Goal: Transaction & Acquisition: Book appointment/travel/reservation

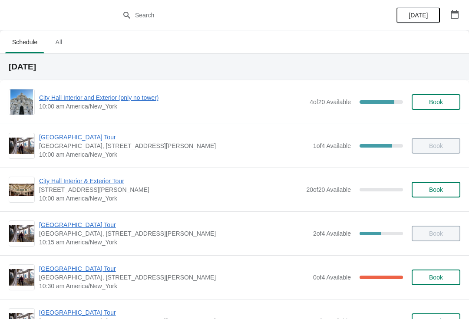
click at [96, 91] on div "City Hall Interior and Exterior (only no tower) 10:00 am America/New_York 4 of …" at bounding box center [235, 102] width 452 height 26
click at [100, 93] on span "City Hall Interior and Exterior (only no tower)" at bounding box center [172, 97] width 266 height 9
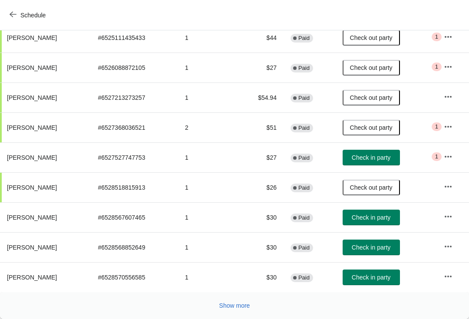
scroll to position [142, 0]
click at [373, 271] on button "Check in party" at bounding box center [371, 278] width 57 height 16
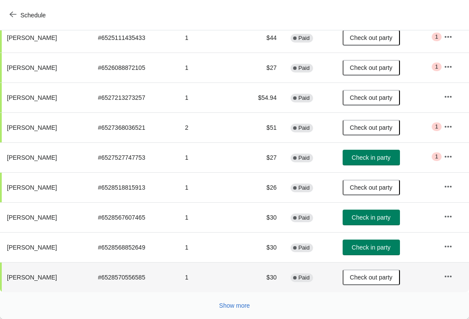
click at [382, 242] on button "Check in party" at bounding box center [371, 248] width 57 height 16
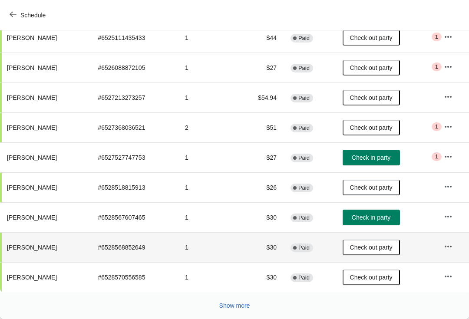
click at [381, 214] on span "Check in party" at bounding box center [371, 217] width 39 height 7
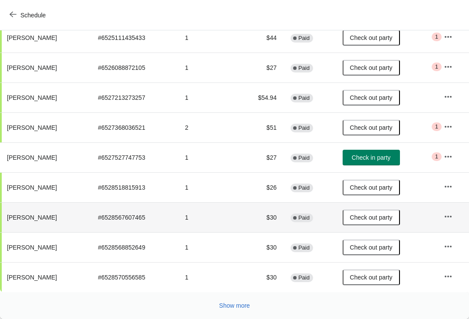
click at [233, 298] on button "Show more" at bounding box center [235, 306] width 38 height 16
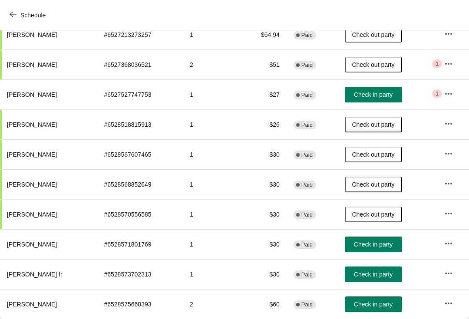
scroll to position [205, 0]
click at [378, 300] on button "Check in party" at bounding box center [373, 305] width 57 height 16
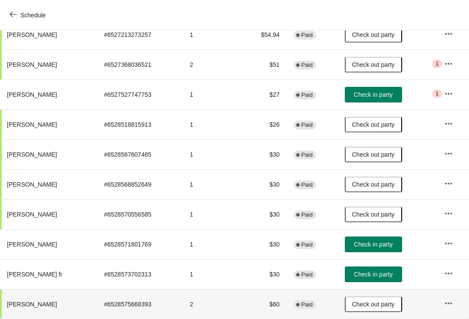
click at [380, 268] on button "Check in party" at bounding box center [373, 275] width 57 height 16
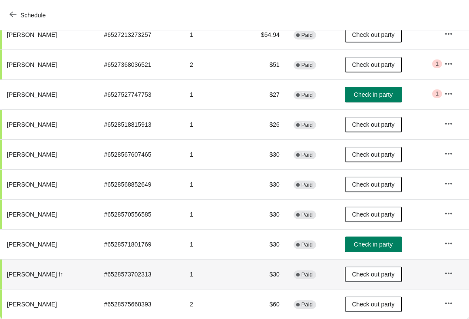
click at [383, 237] on button "Check in party" at bounding box center [373, 245] width 57 height 16
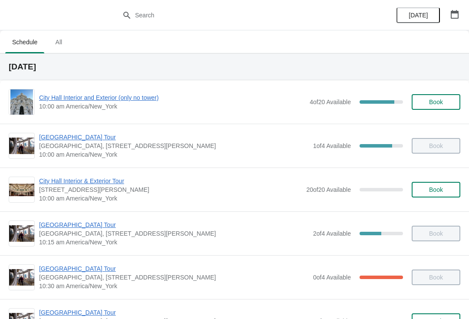
click at [448, 3] on div "[DATE]" at bounding box center [427, 15] width 83 height 30
click at [452, 7] on button "button" at bounding box center [455, 15] width 16 height 16
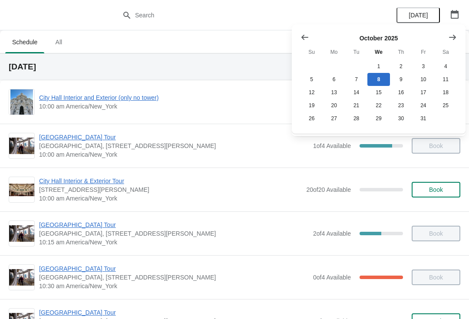
click at [450, 39] on icon "Show next month, November 2025" at bounding box center [452, 37] width 9 height 9
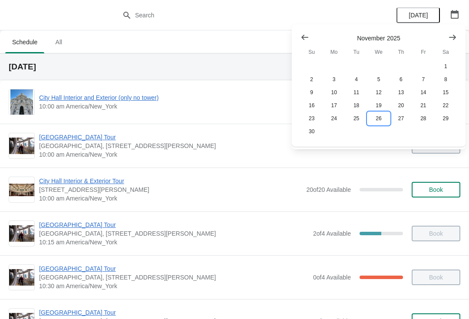
click at [384, 118] on button "26" at bounding box center [378, 118] width 22 height 13
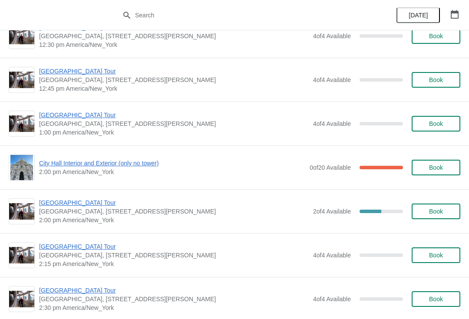
scroll to position [552, 0]
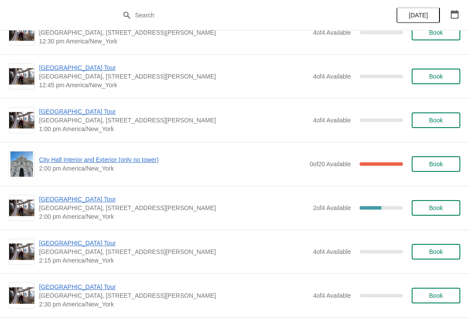
click at [459, 8] on button "button" at bounding box center [455, 15] width 16 height 16
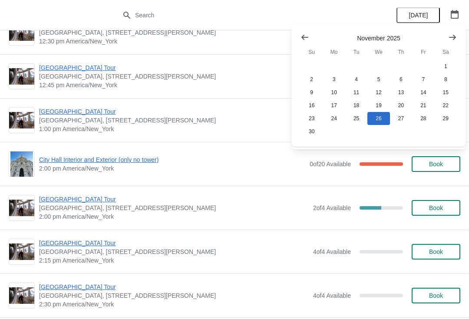
click at [451, 38] on icon "Show next month, December 2025" at bounding box center [452, 37] width 9 height 9
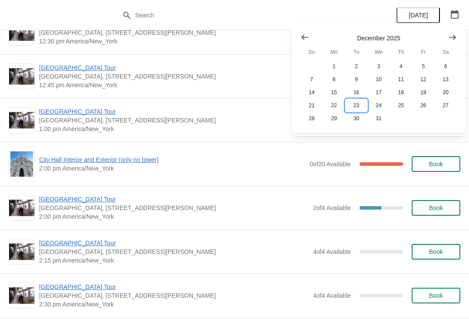
click at [360, 105] on button "23" at bounding box center [356, 105] width 22 height 13
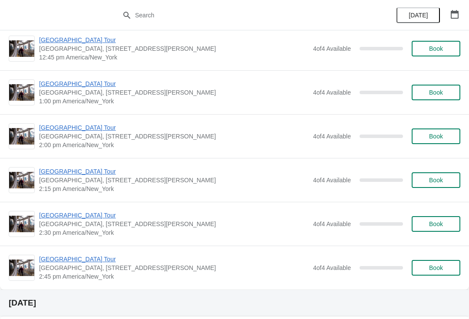
scroll to position [1347, 0]
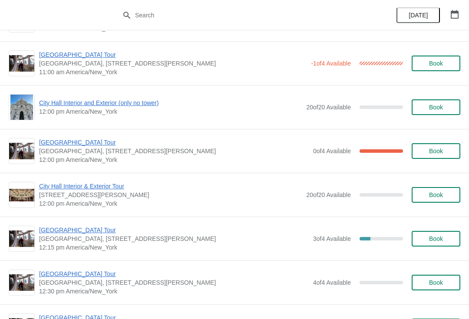
scroll to position [301, 0]
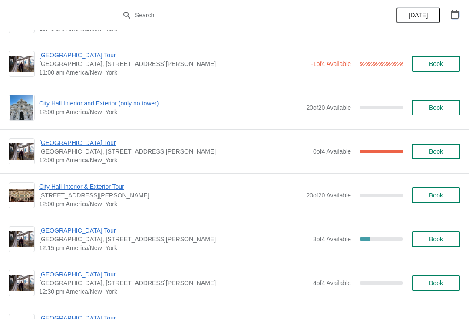
click at [452, 17] on icon "button" at bounding box center [454, 14] width 9 height 9
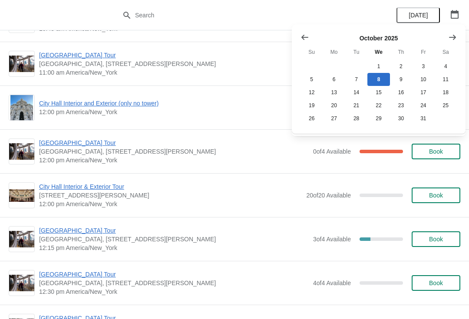
click at [449, 36] on icon "Show next month, November 2025" at bounding box center [452, 37] width 9 height 9
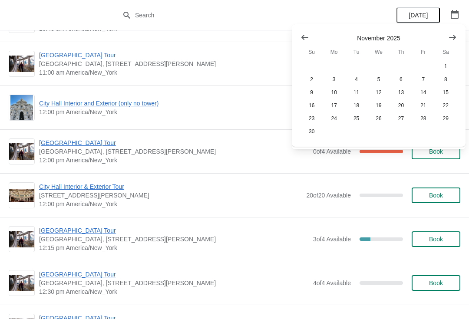
click at [451, 40] on icon "Show next month, December 2025" at bounding box center [452, 37] width 9 height 9
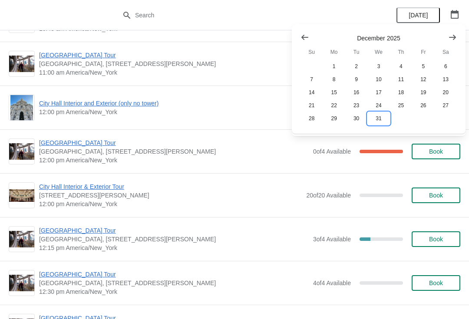
click at [373, 122] on button "31" at bounding box center [378, 118] width 22 height 13
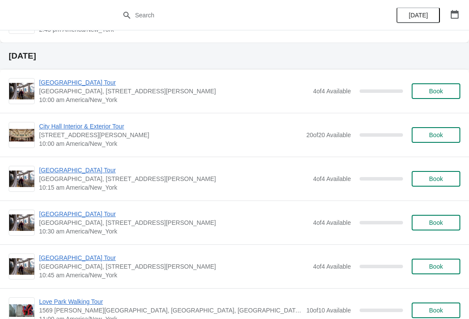
scroll to position [745, 0]
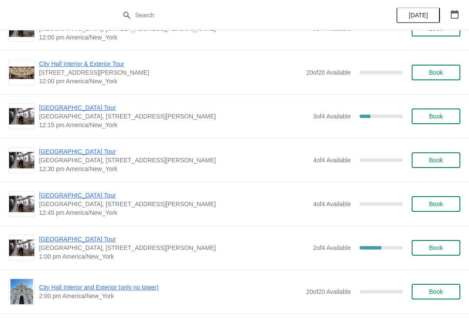
scroll to position [429, 0]
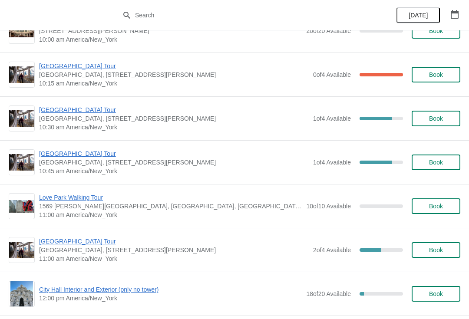
scroll to position [1017, 0]
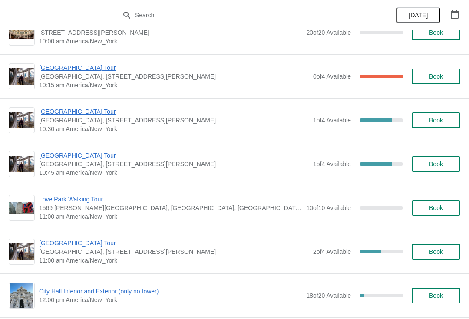
click at [67, 115] on span "[GEOGRAPHIC_DATA] Tour" at bounding box center [174, 111] width 270 height 9
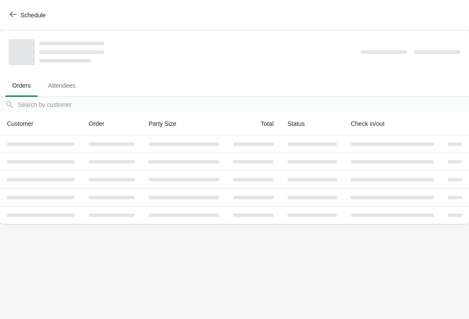
scroll to position [0, 0]
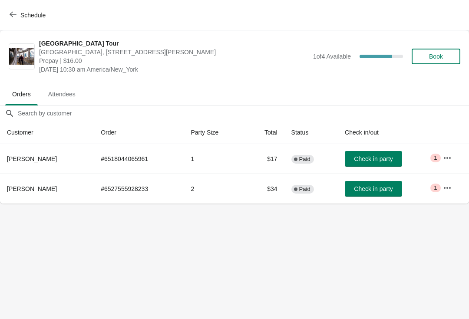
click at [446, 61] on button "Book" at bounding box center [436, 57] width 49 height 16
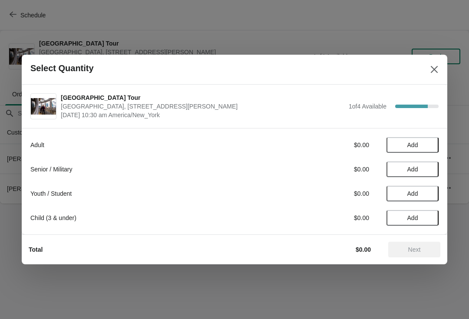
click at [418, 177] on button "Add" at bounding box center [412, 170] width 52 height 16
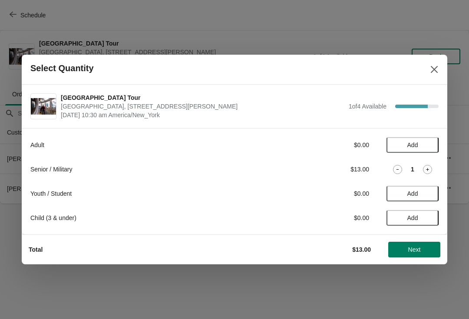
click at [418, 251] on span "Next" at bounding box center [414, 249] width 13 height 7
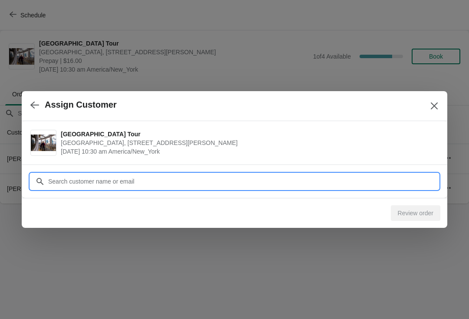
click at [148, 204] on div "Assign [GEOGRAPHIC_DATA], [STREET_ADDRESS][PERSON_NAME] [DATE] 10:30 am America…" at bounding box center [234, 204] width 469 height 0
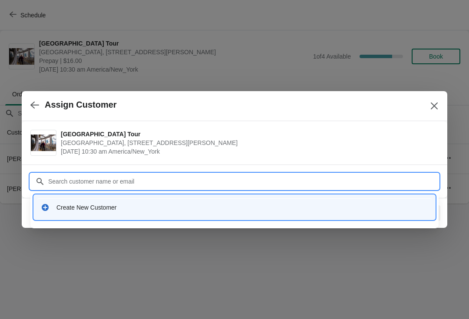
click at [75, 214] on div "Create New Customer" at bounding box center [234, 207] width 394 height 18
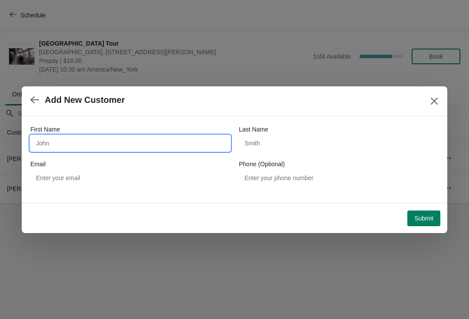
click at [48, 151] on input "First Name" at bounding box center [130, 143] width 200 height 16
type input "[PERSON_NAME]"
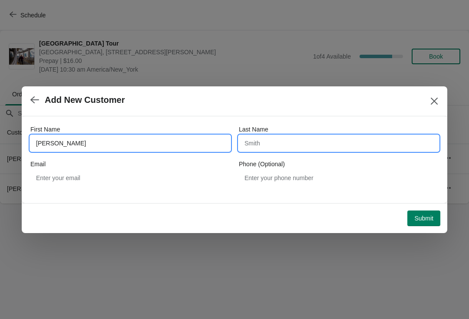
click at [272, 145] on input "Last Name" at bounding box center [339, 143] width 200 height 16
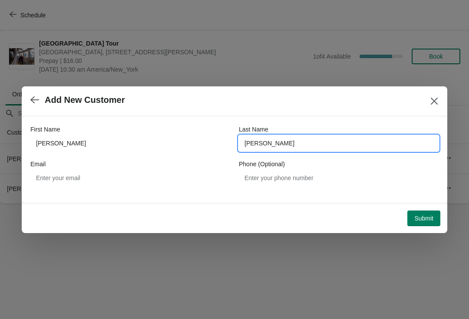
type input "[PERSON_NAME]"
click at [420, 220] on span "Submit" at bounding box center [423, 218] width 19 height 7
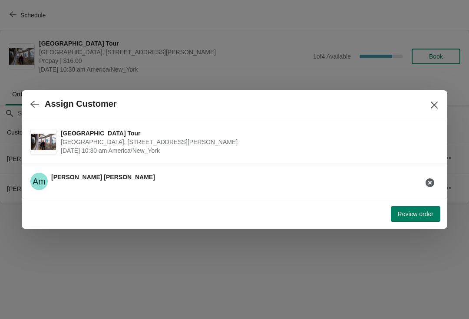
click at [399, 211] on span "Review order" at bounding box center [416, 214] width 36 height 7
